Goal: Entertainment & Leisure: Consume media (video, audio)

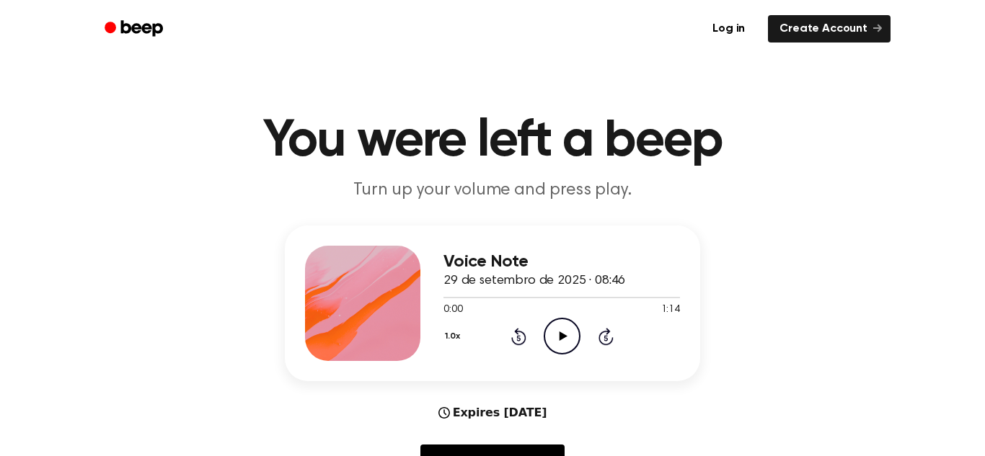
click at [563, 327] on icon "Play Audio" at bounding box center [562, 336] width 37 height 37
click at [508, 299] on div at bounding box center [561, 297] width 236 height 12
click at [526, 299] on div at bounding box center [561, 297] width 236 height 12
click at [541, 299] on div at bounding box center [561, 297] width 236 height 12
click at [550, 300] on div at bounding box center [561, 297] width 236 height 12
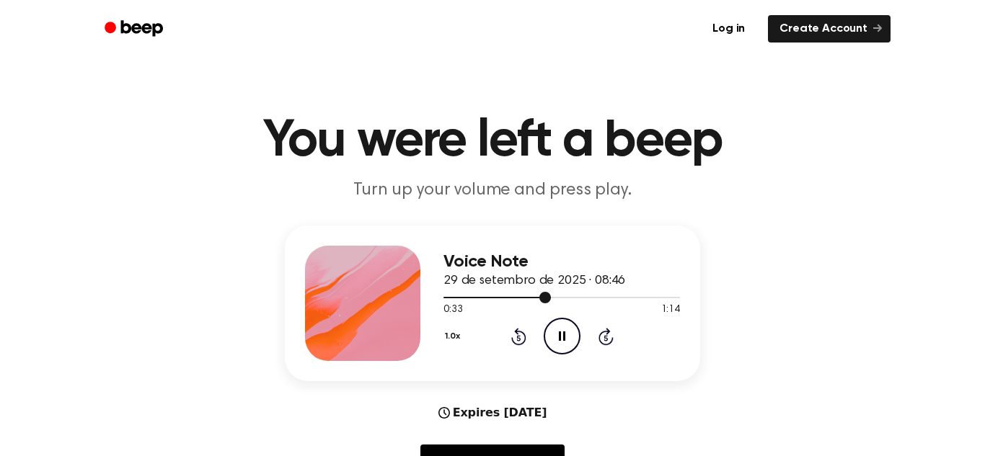
click at [564, 301] on div at bounding box center [561, 297] width 236 height 12
click at [551, 346] on icon "Play Audio" at bounding box center [562, 336] width 37 height 37
click at [566, 334] on icon "Play Audio" at bounding box center [562, 336] width 37 height 37
click at [566, 334] on icon "Pause Audio" at bounding box center [562, 336] width 37 height 37
